Goal: Check status: Check status

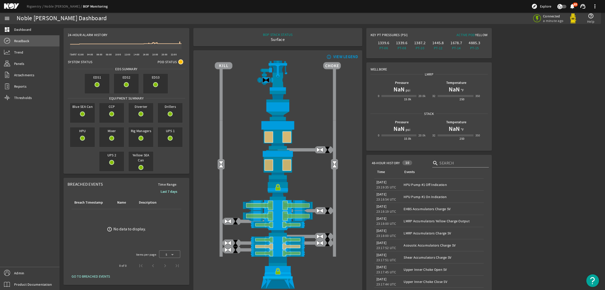
click at [30, 46] on link "Readback" at bounding box center [30, 40] width 60 height 11
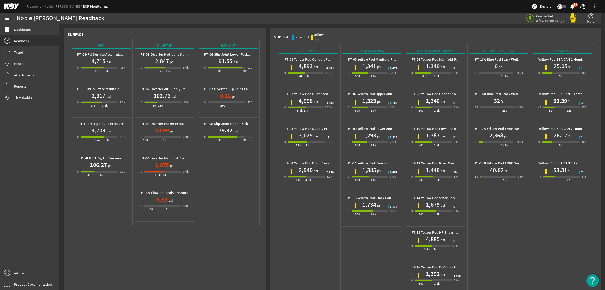
click at [15, 6] on mat-icon at bounding box center [15, 6] width 23 height 6
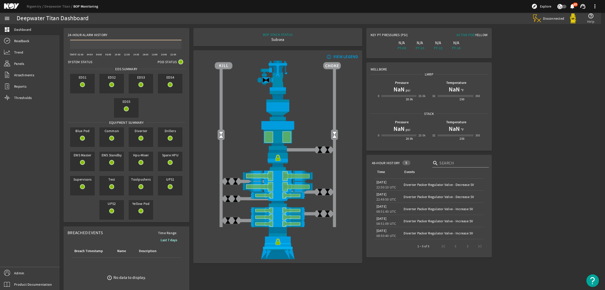
click at [16, 6] on mat-icon at bounding box center [15, 6] width 23 height 6
click at [29, 43] on link "Readback" at bounding box center [30, 40] width 60 height 11
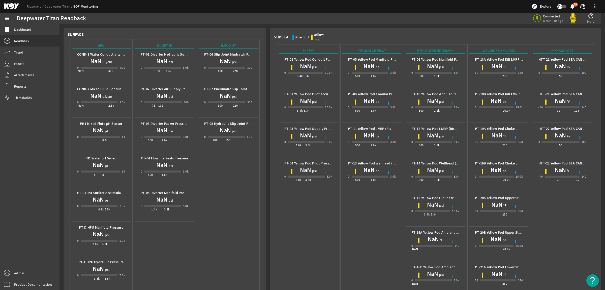
click at [8, 6] on mat-icon at bounding box center [15, 6] width 23 height 6
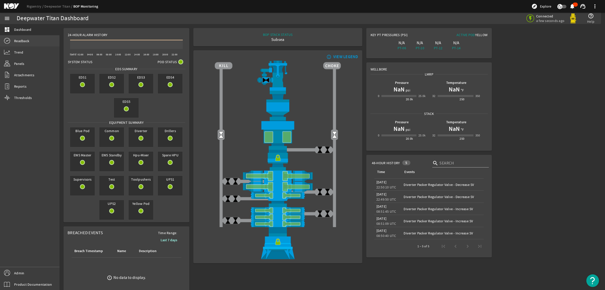
click at [27, 42] on span "Readback" at bounding box center [21, 40] width 15 height 5
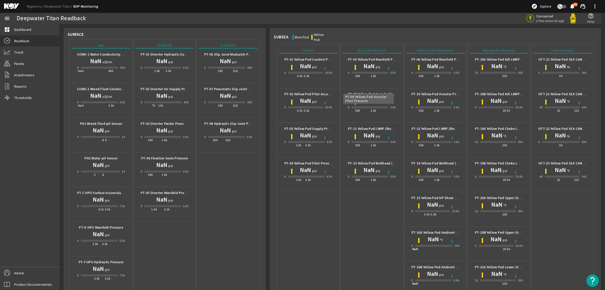
click at [375, 92] on b "PT-09 Yellow Pod Annular Pilot Pressure" at bounding box center [379, 94] width 63 height 5
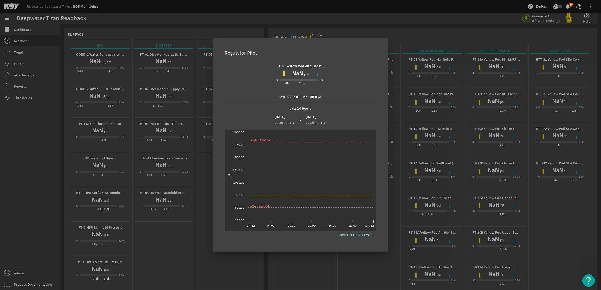
click at [394, 189] on div at bounding box center [300, 145] width 601 height 290
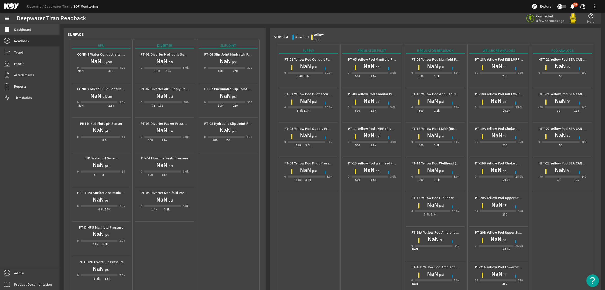
click at [20, 27] on span "Dashboard" at bounding box center [22, 29] width 17 height 5
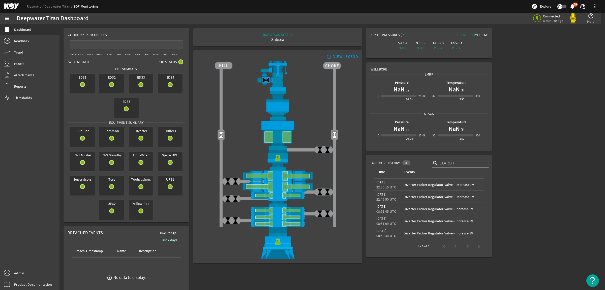
click at [16, 6] on mat-icon at bounding box center [15, 6] width 23 height 6
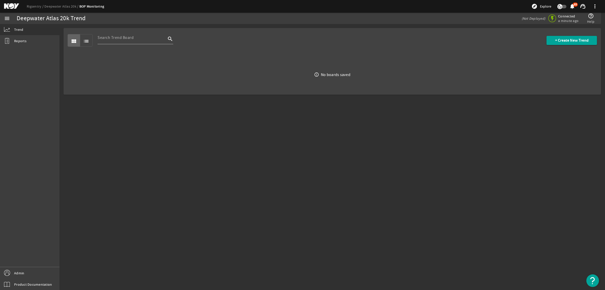
click at [13, 4] on mat-icon at bounding box center [15, 6] width 23 height 6
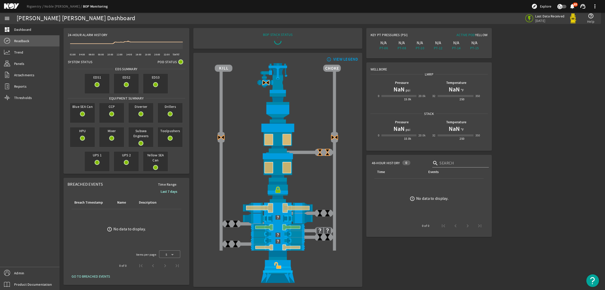
click at [25, 42] on span "Readback" at bounding box center [21, 40] width 15 height 5
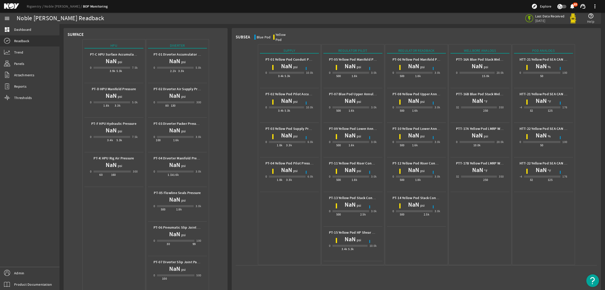
click at [15, 5] on mat-icon at bounding box center [15, 6] width 23 height 6
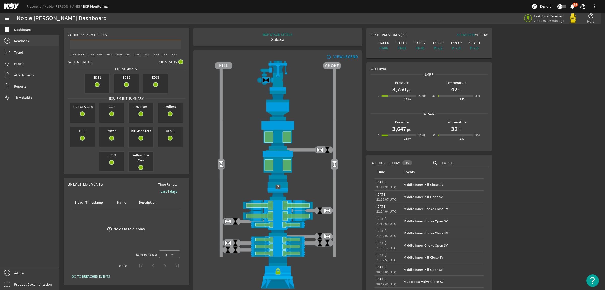
click at [31, 40] on link "Readback" at bounding box center [30, 40] width 60 height 11
